Goal: Find specific page/section

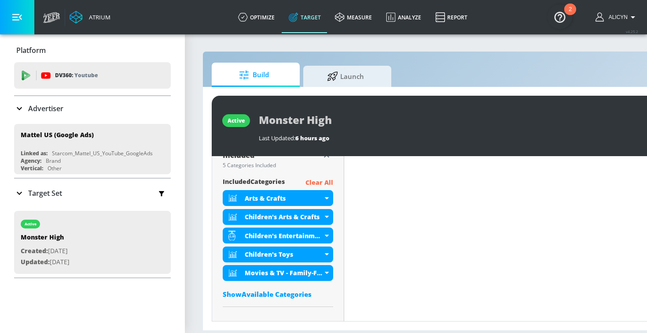
scroll to position [310, 0]
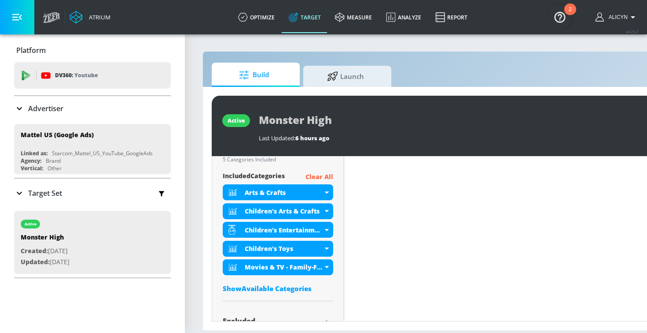
click at [295, 287] on div "Show Available Categories" at bounding box center [278, 288] width 111 height 9
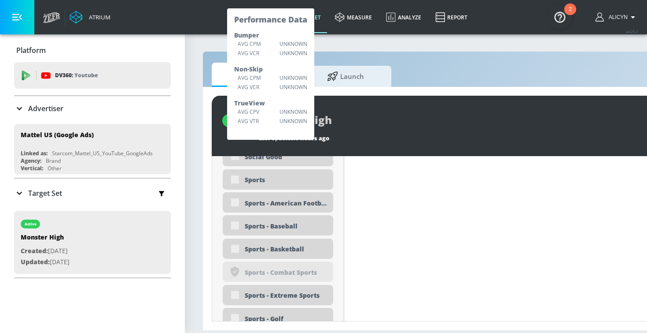
scroll to position [2836, 0]
